Goal: Task Accomplishment & Management: Complete application form

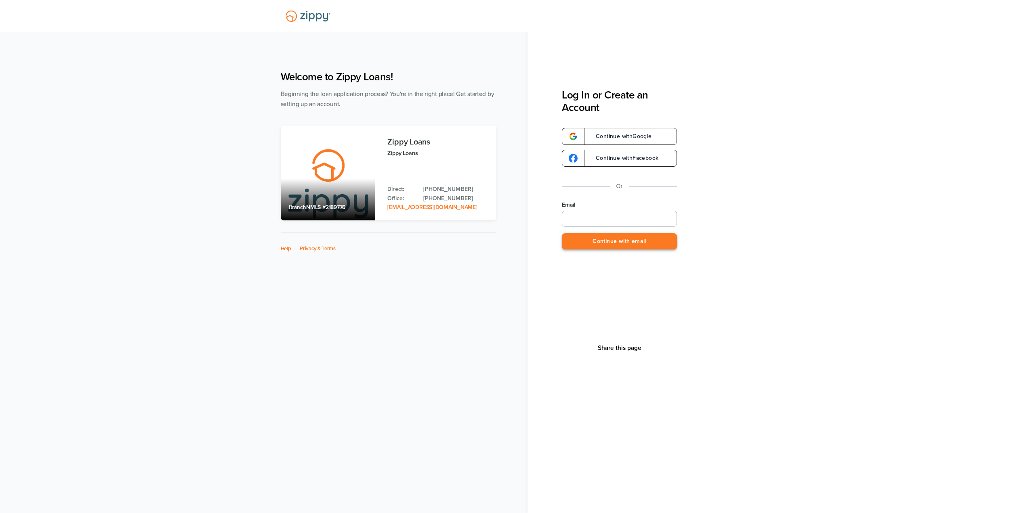
type input "**********"
click at [639, 244] on button "Continue with email" at bounding box center [619, 241] width 115 height 17
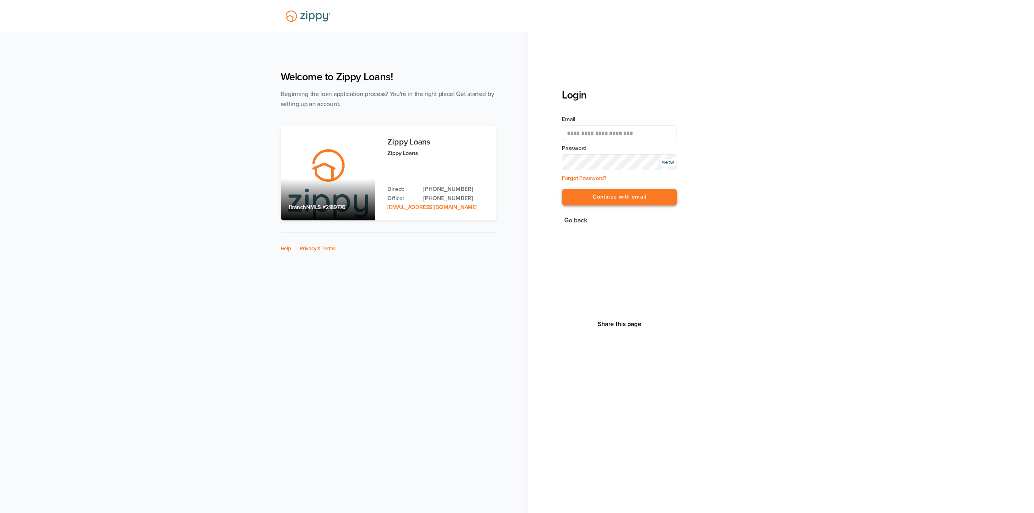
click at [631, 192] on button "Continue with email" at bounding box center [619, 197] width 115 height 17
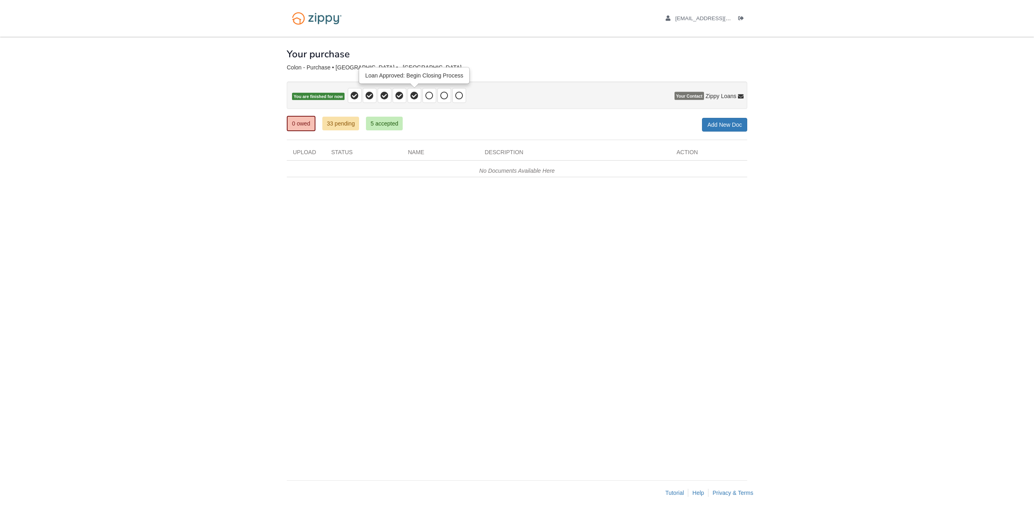
click at [414, 92] on icon at bounding box center [414, 96] width 8 height 8
click at [427, 93] on icon at bounding box center [429, 96] width 8 height 8
click at [430, 81] on div at bounding box center [517, 76] width 460 height 10
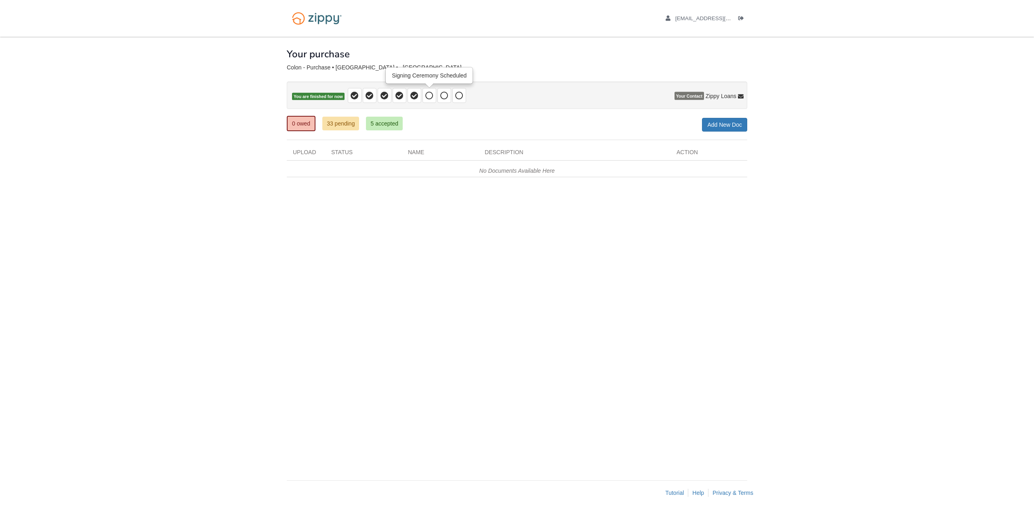
click at [423, 91] on span at bounding box center [429, 95] width 14 height 15
click at [426, 95] on icon at bounding box center [429, 96] width 8 height 8
click at [444, 97] on icon at bounding box center [444, 96] width 8 height 8
click at [458, 100] on span at bounding box center [459, 95] width 14 height 15
click at [445, 95] on icon at bounding box center [444, 96] width 8 height 8
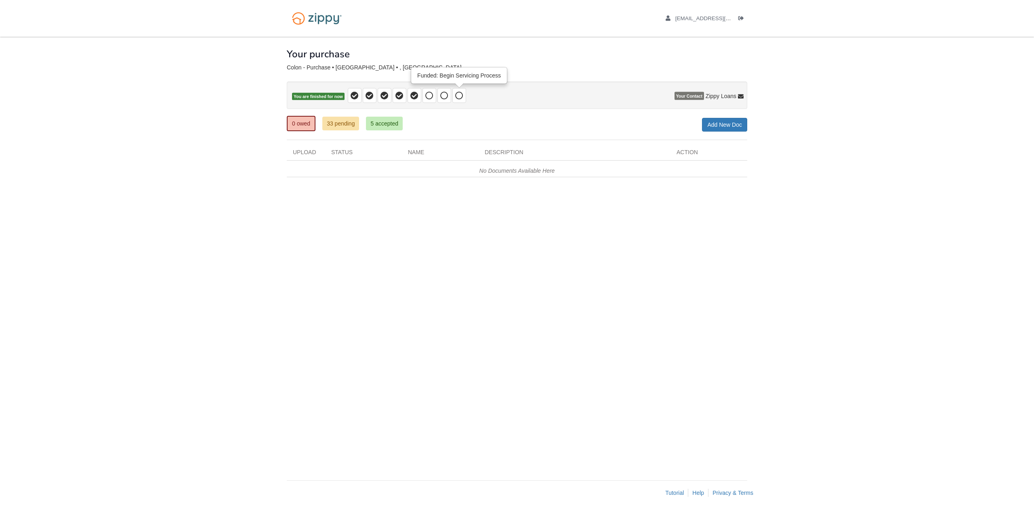
click at [454, 98] on span at bounding box center [459, 95] width 14 height 15
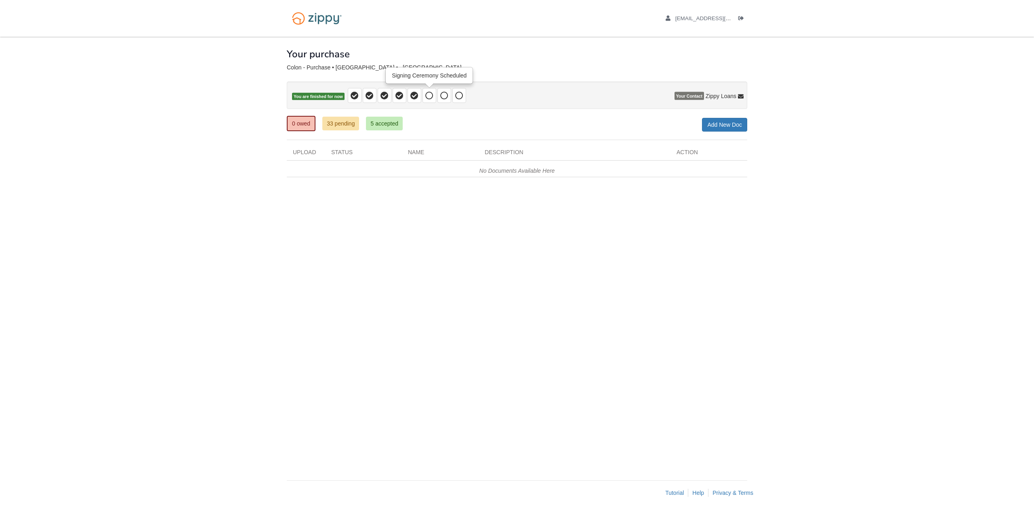
click at [428, 96] on icon at bounding box center [429, 96] width 8 height 8
